Goal: Task Accomplishment & Management: Complete application form

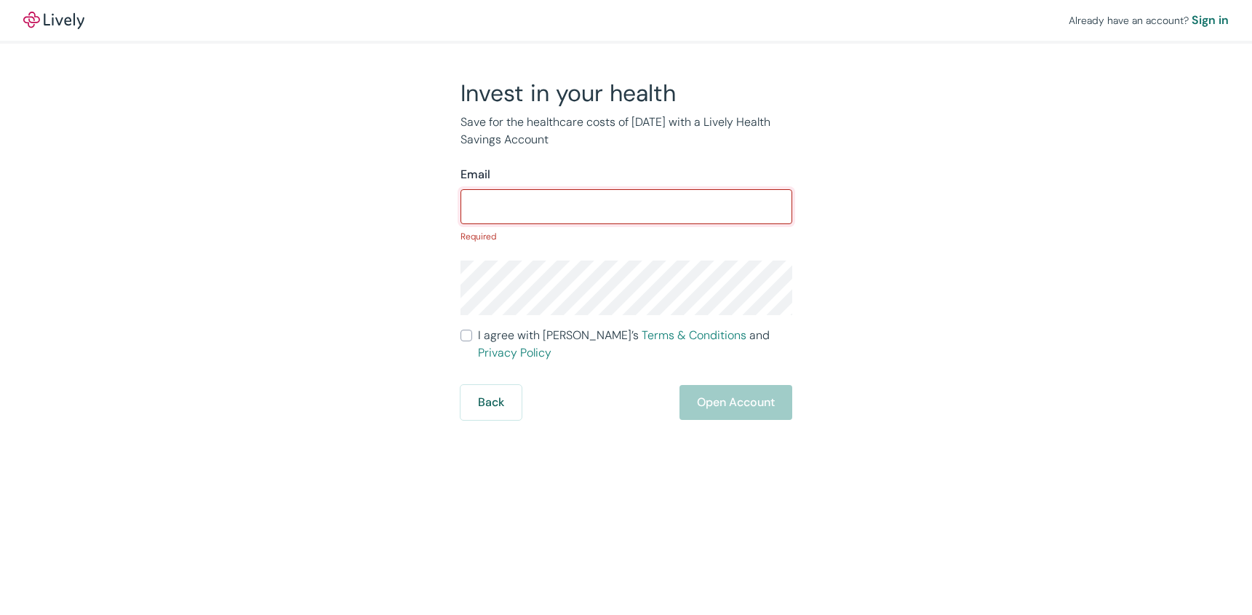
click at [565, 207] on input "Email" at bounding box center [627, 206] width 332 height 29
click at [597, 213] on input "Email" at bounding box center [627, 206] width 332 height 29
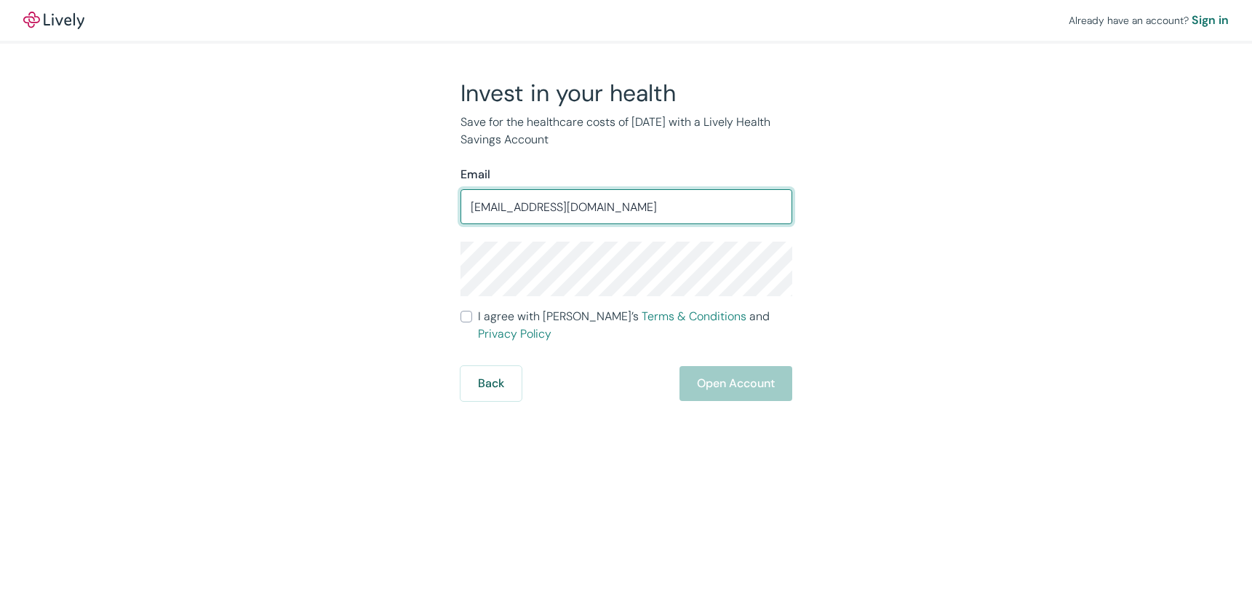
type input "[EMAIL_ADDRESS][DOMAIN_NAME]"
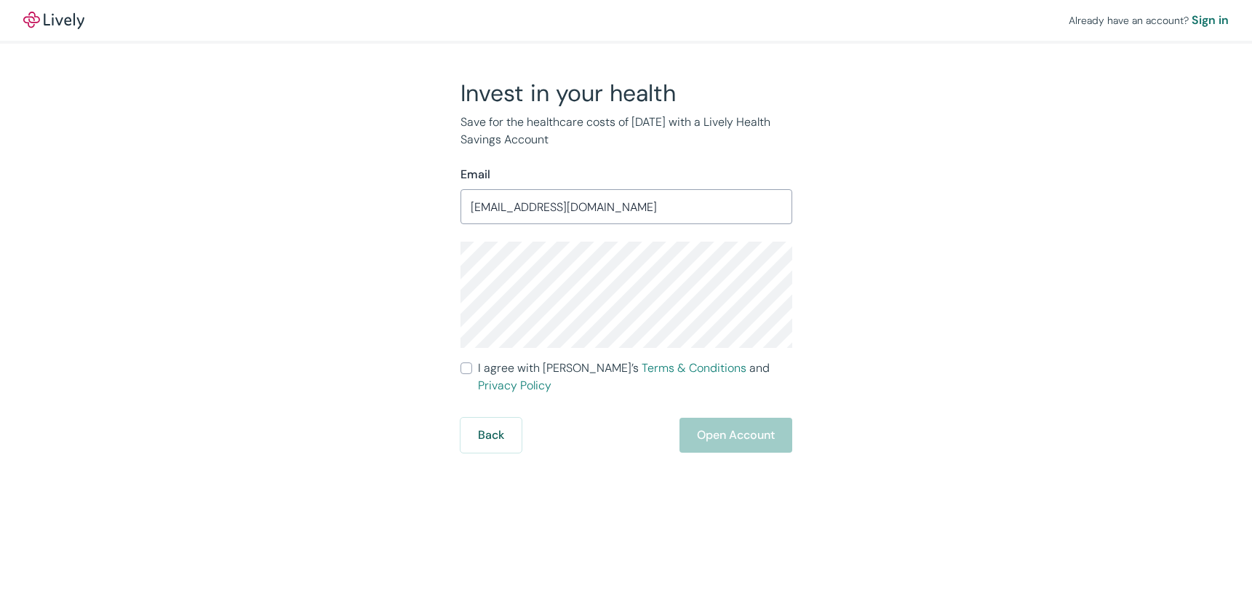
click at [461, 373] on input "I agree with Lively’s Terms & Conditions and Privacy Policy" at bounding box center [467, 368] width 12 height 12
checkbox input "true"
click at [718, 418] on button "Open Account" at bounding box center [736, 435] width 113 height 35
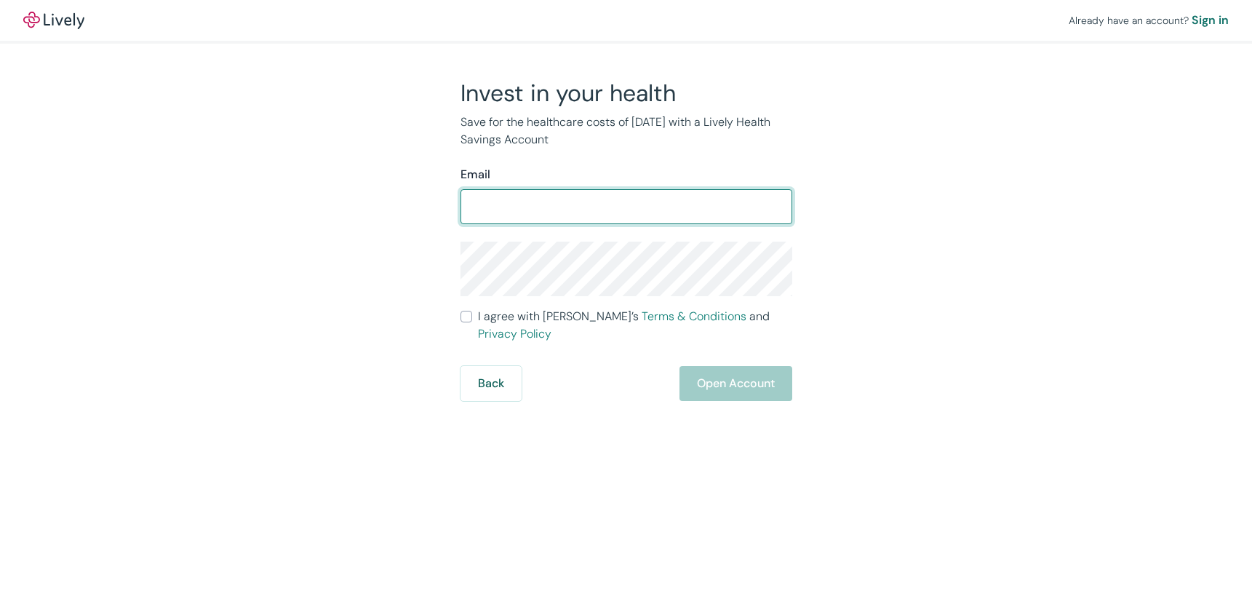
click at [497, 202] on input "Email" at bounding box center [627, 206] width 332 height 29
type input "k"
type input "[EMAIL_ADDRESS][DOMAIN_NAME]"
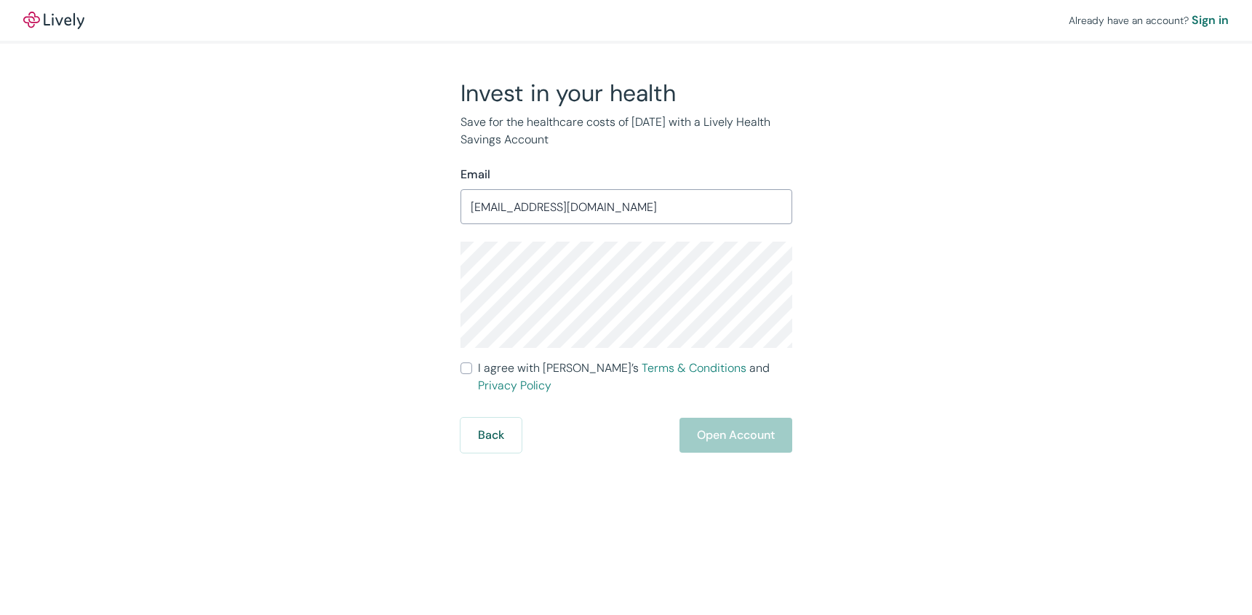
click at [469, 365] on input "I agree with Lively’s Terms & Conditions and Privacy Policy" at bounding box center [467, 368] width 12 height 12
checkbox input "true"
click at [736, 418] on button "Open Account" at bounding box center [736, 435] width 113 height 35
